Goal: Check status: Check status

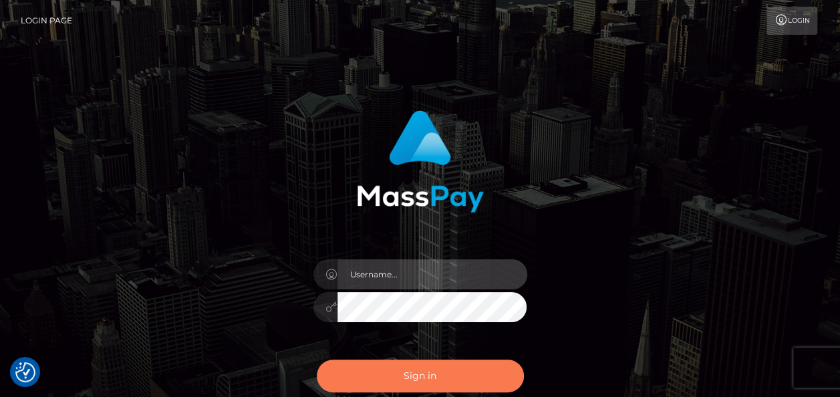
type input "india.of"
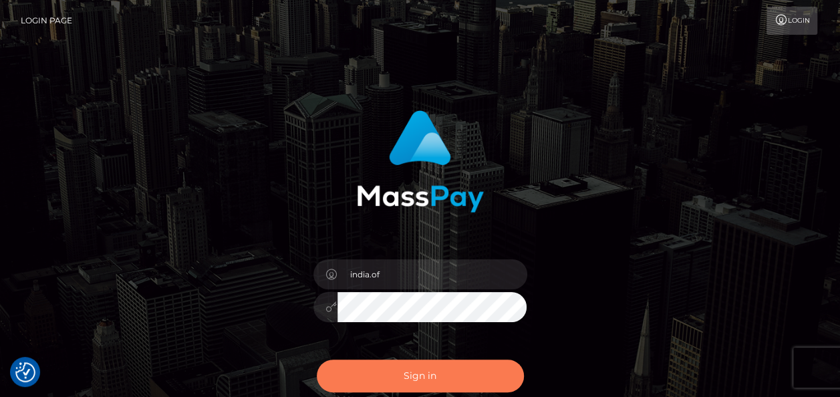
click at [444, 370] on button "Sign in" at bounding box center [420, 375] width 207 height 33
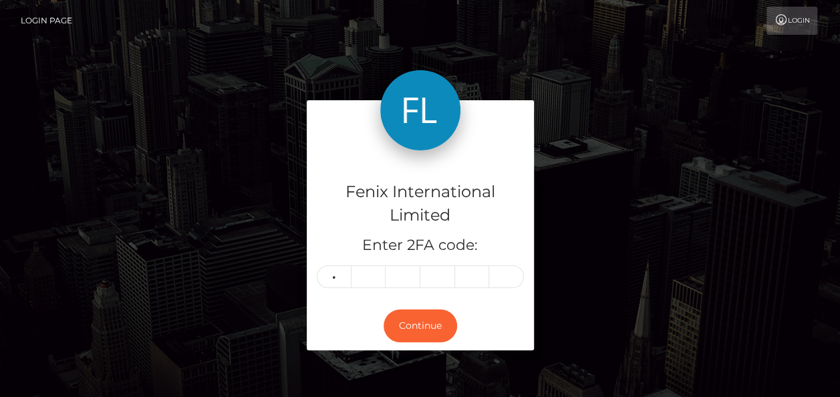
type input "3"
type input "9"
type input "7"
type input "8"
type input "0"
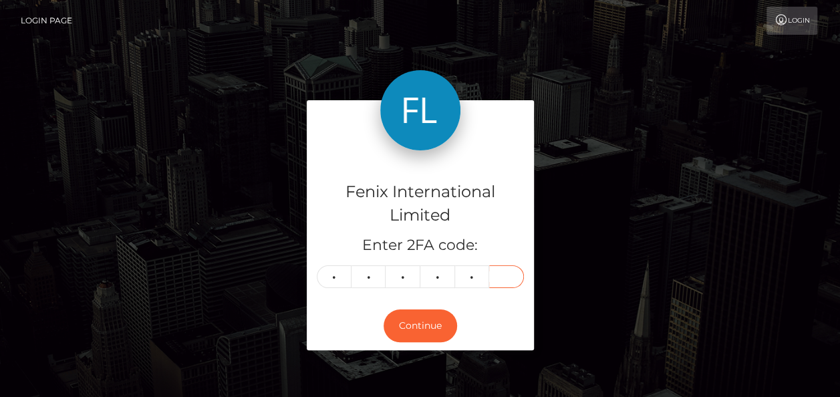
type input "6"
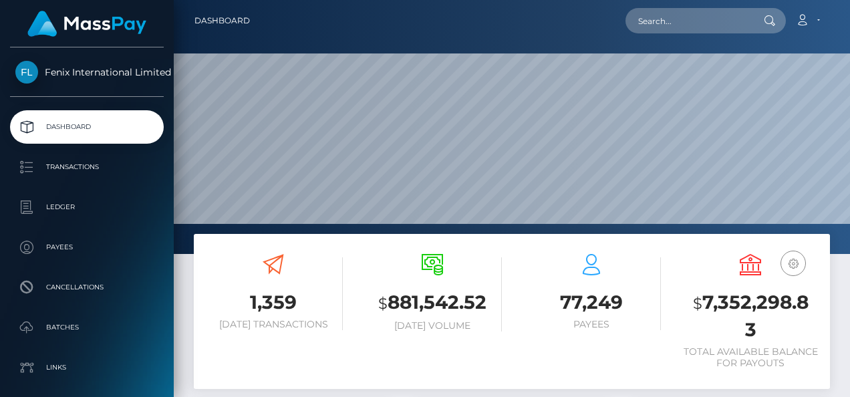
scroll to position [236, 198]
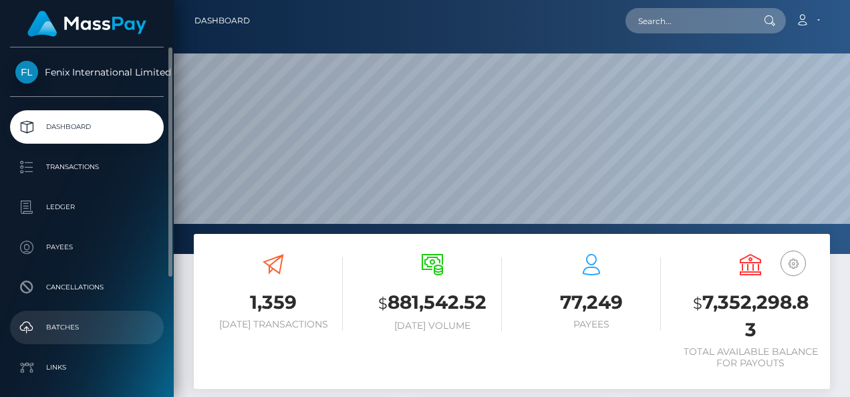
click at [87, 342] on link "Batches" at bounding box center [87, 327] width 154 height 33
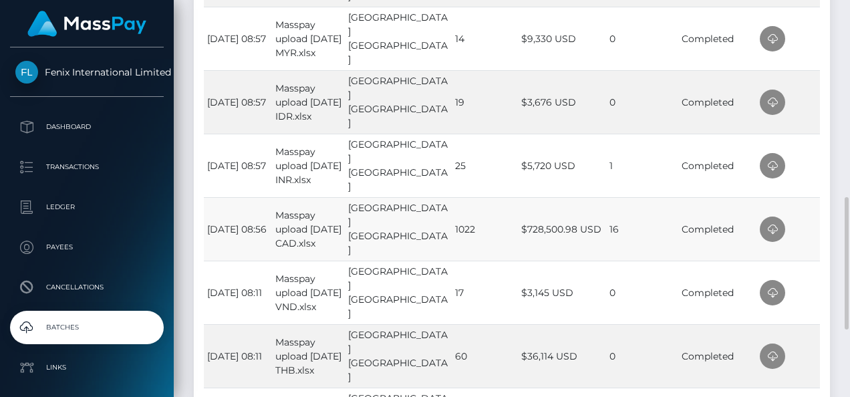
scroll to position [524, 0]
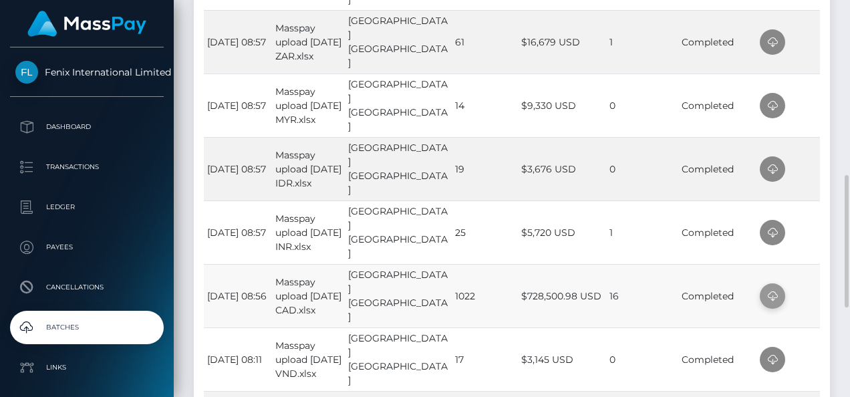
click at [764, 291] on icon at bounding box center [772, 296] width 16 height 17
click at [820, 196] on div "Time File Name Uploaded By Total No. Txns Total Amount Processed Errors Status …" at bounding box center [512, 185] width 636 height 746
click at [776, 229] on icon at bounding box center [772, 232] width 16 height 17
click at [790, 169] on td at bounding box center [787, 168] width 63 height 63
click at [768, 170] on icon at bounding box center [772, 169] width 16 height 17
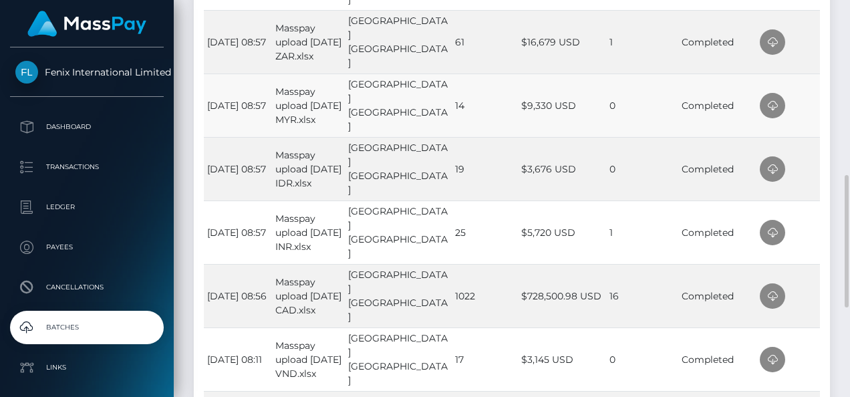
click at [814, 114] on td at bounding box center [787, 104] width 63 height 63
click at [775, 105] on icon at bounding box center [772, 106] width 16 height 17
click at [798, 56] on td at bounding box center [787, 41] width 63 height 63
click at [777, 47] on icon at bounding box center [772, 42] width 16 height 17
click at [808, 43] on td at bounding box center [787, 41] width 63 height 63
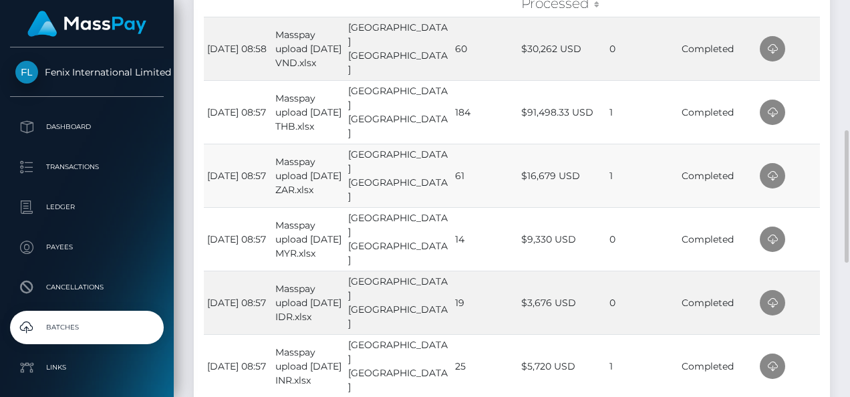
scroll to position [324, 0]
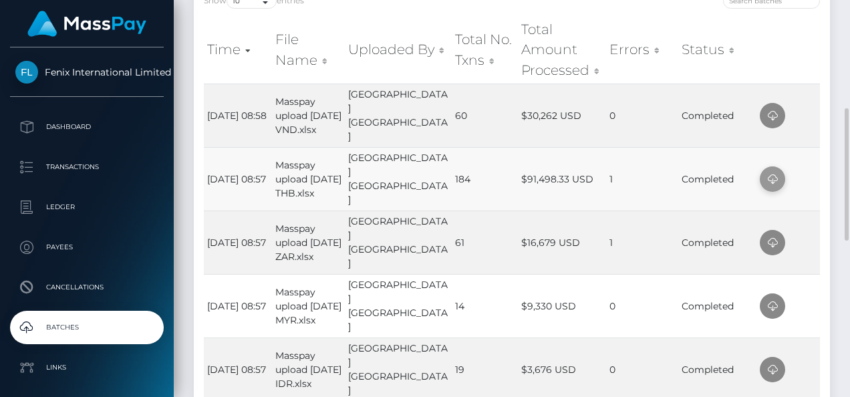
click at [764, 176] on icon at bounding box center [772, 179] width 16 height 17
click at [798, 110] on td at bounding box center [787, 115] width 63 height 63
click at [773, 114] on icon at bounding box center [772, 116] width 16 height 17
click at [822, 45] on div "Time File Name Uploaded By Total No. Txns Total Amount Processed Errors Status …" at bounding box center [512, 385] width 636 height 746
